Goal: Information Seeking & Learning: Learn about a topic

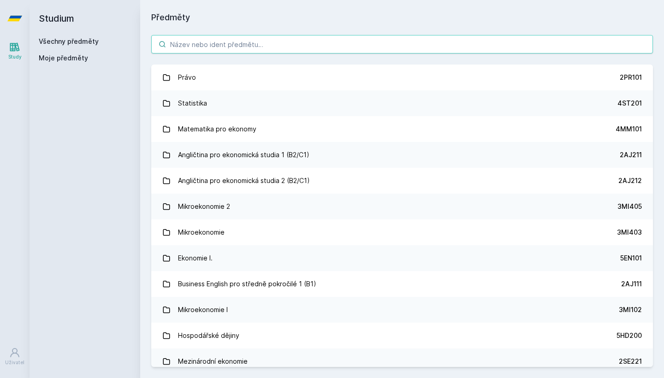
click at [225, 49] on input "search" at bounding box center [402, 44] width 502 height 18
click at [267, 46] on input "search" at bounding box center [402, 44] width 502 height 18
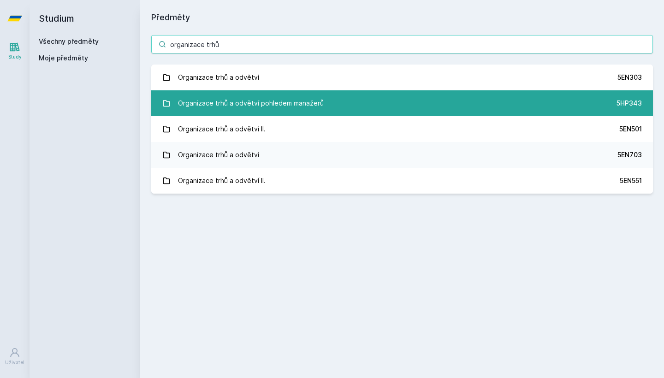
type input "organizace trhů"
click at [322, 108] on link "Organizace trhů a odvětví pohledem manažerů 5HP343" at bounding box center [402, 103] width 502 height 26
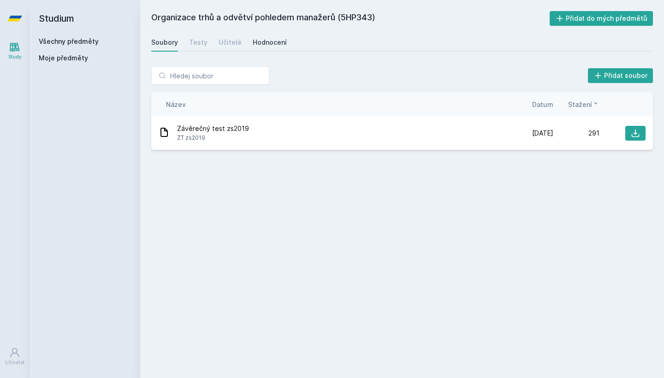
click at [266, 48] on link "Hodnocení" at bounding box center [270, 42] width 34 height 18
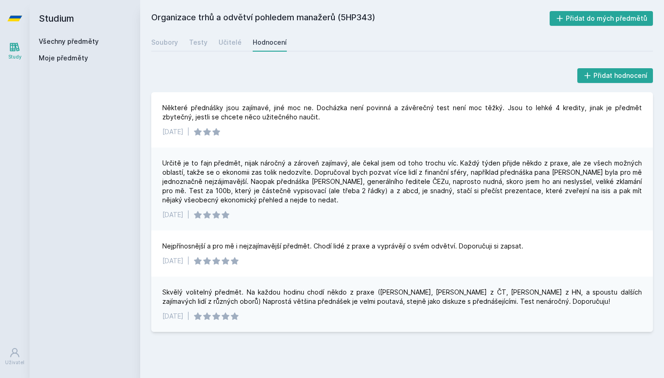
click at [245, 41] on div "Soubory Testy Učitelé Hodnocení" at bounding box center [402, 42] width 502 height 18
click at [231, 41] on div "Učitelé" at bounding box center [230, 42] width 23 height 9
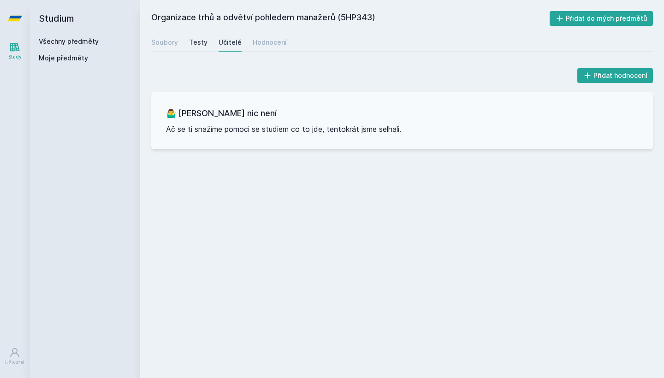
click at [203, 42] on div "Testy" at bounding box center [198, 42] width 18 height 9
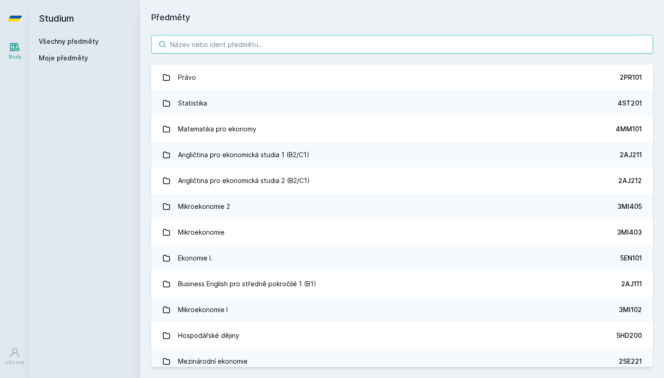
click at [217, 47] on input "search" at bounding box center [402, 44] width 502 height 18
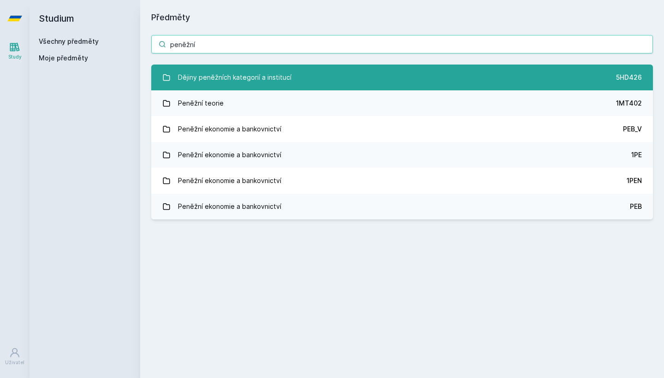
type input "peněžní"
click at [255, 74] on div "Dějiny peněžních kategorií a institucí" at bounding box center [234, 77] width 113 height 18
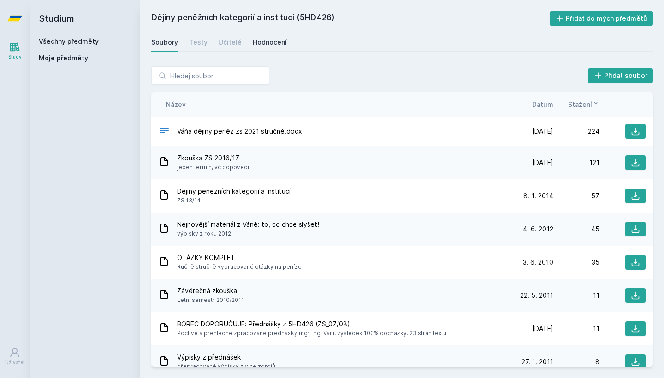
click at [266, 43] on div "Hodnocení" at bounding box center [270, 42] width 34 height 9
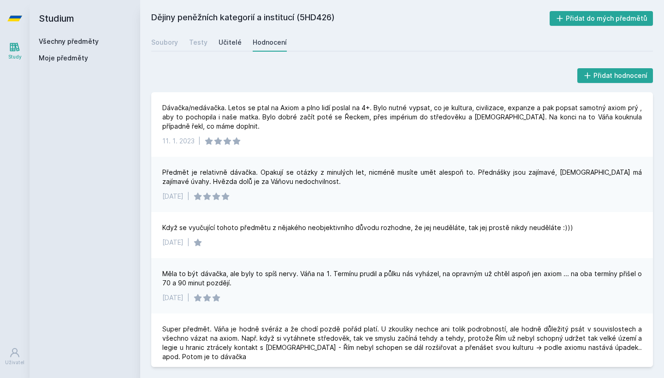
click at [227, 43] on div "Učitelé" at bounding box center [230, 42] width 23 height 9
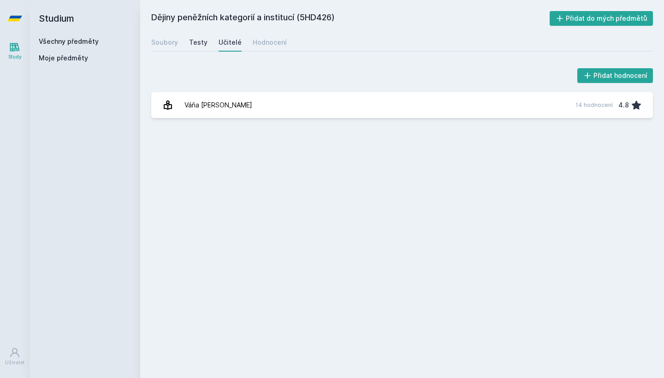
click at [200, 42] on div "Testy" at bounding box center [198, 42] width 18 height 9
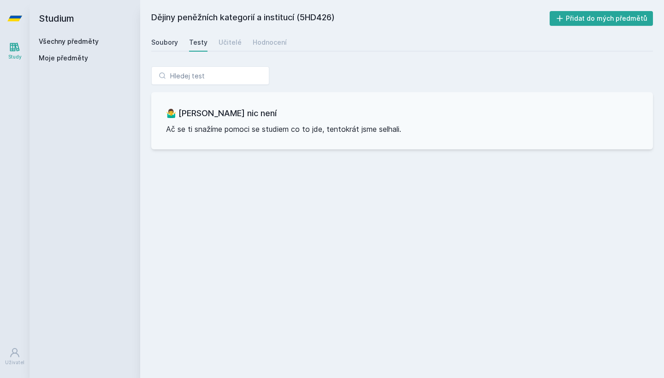
click at [174, 43] on div "Soubory" at bounding box center [164, 42] width 27 height 9
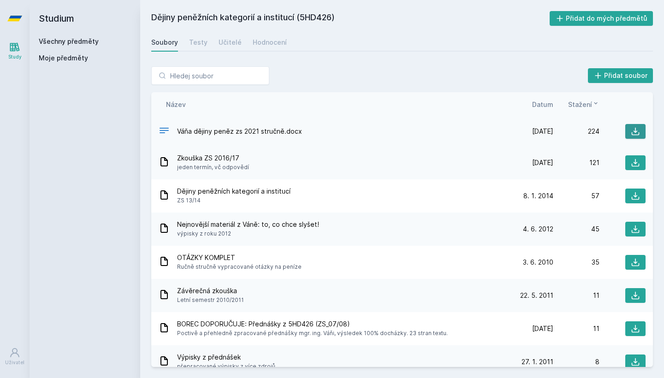
click at [631, 130] on icon at bounding box center [635, 131] width 9 height 9
click at [631, 160] on icon at bounding box center [635, 162] width 9 height 9
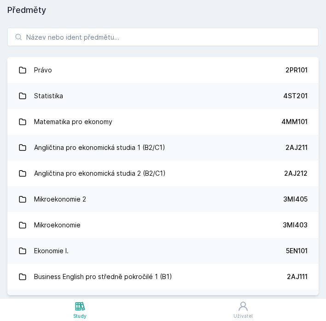
click at [55, 9] on h1 "Předměty" at bounding box center [163, 10] width 312 height 13
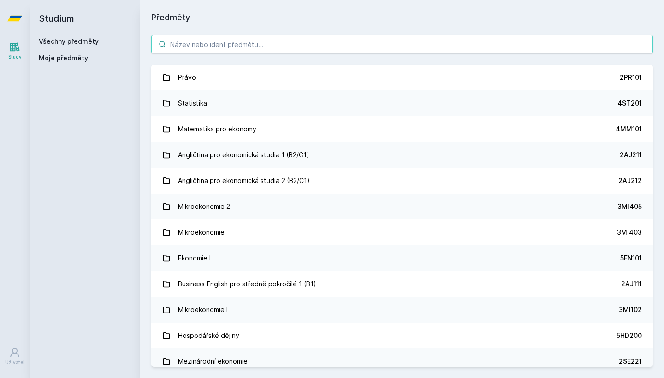
click at [193, 47] on input "search" at bounding box center [402, 44] width 502 height 18
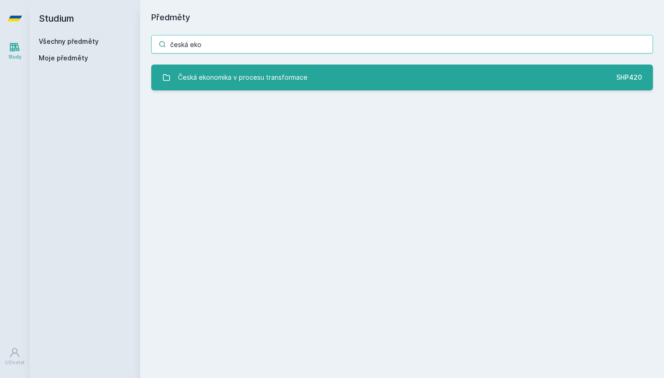
type input "česká eko"
click at [236, 83] on div "Česká ekonomika v procesu transformace" at bounding box center [243, 77] width 130 height 18
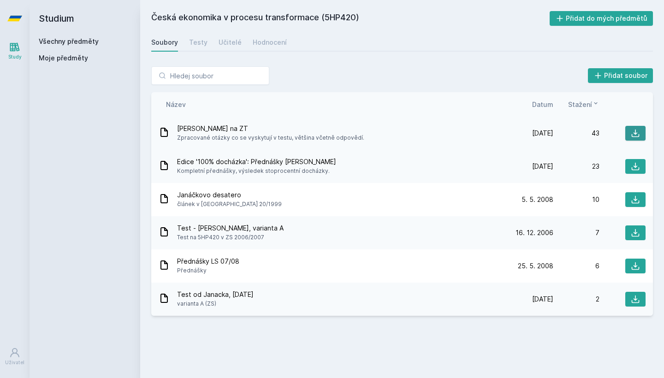
click at [630, 134] on button at bounding box center [635, 133] width 20 height 15
